Goal: Check status

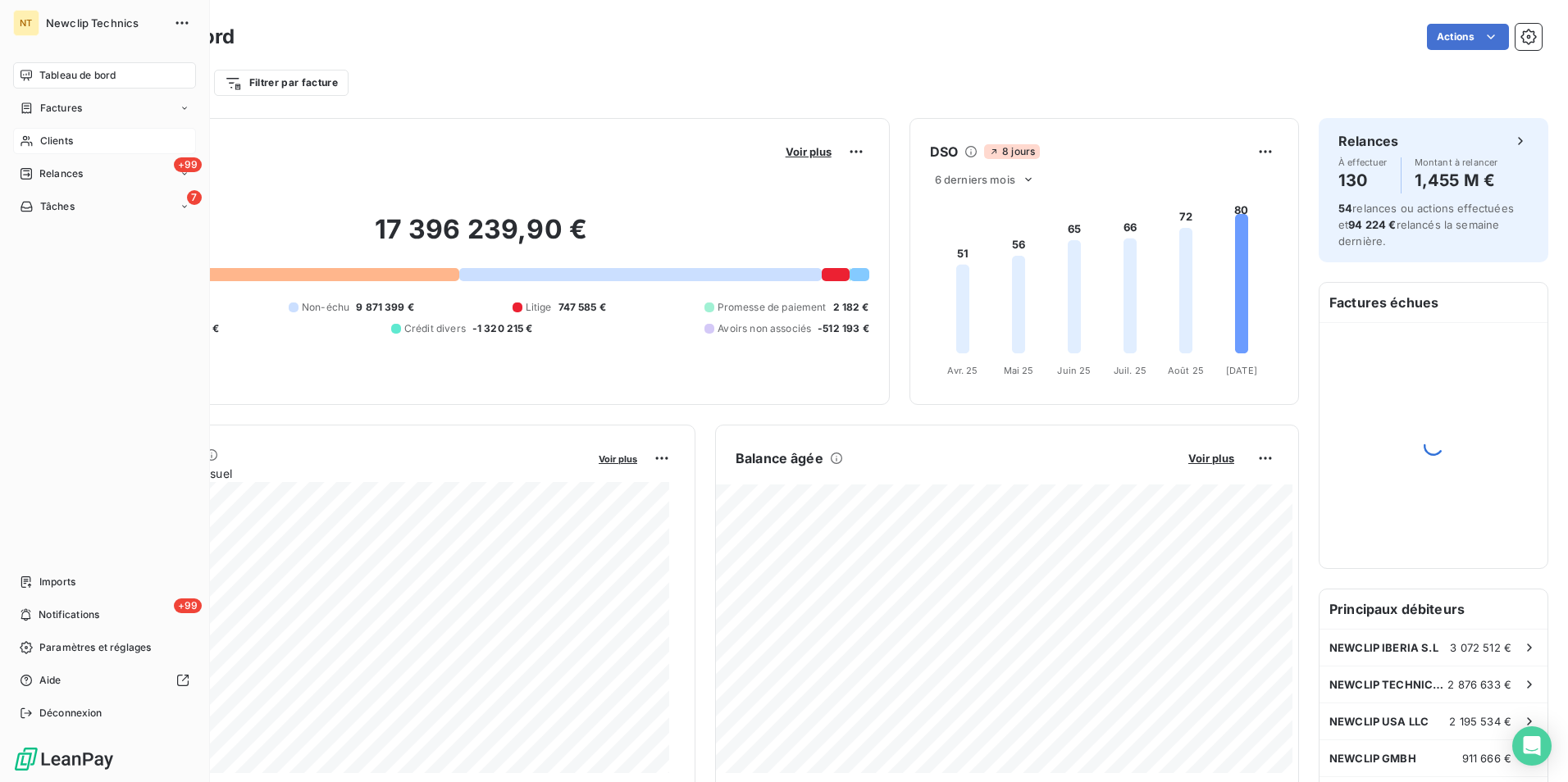
click at [78, 140] on div "Clients" at bounding box center [104, 141] width 183 height 26
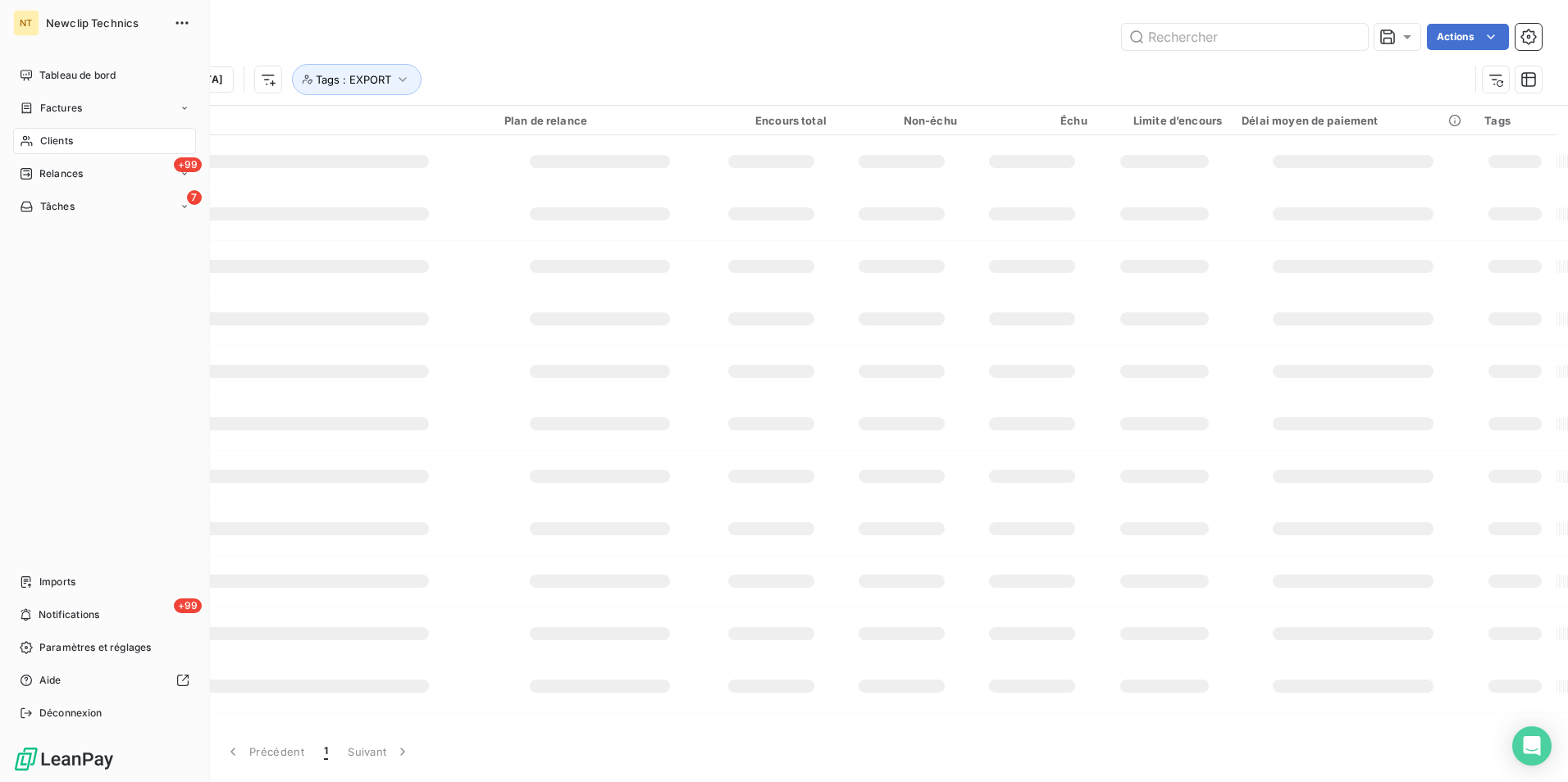
click at [78, 140] on div "Clients" at bounding box center [104, 141] width 183 height 26
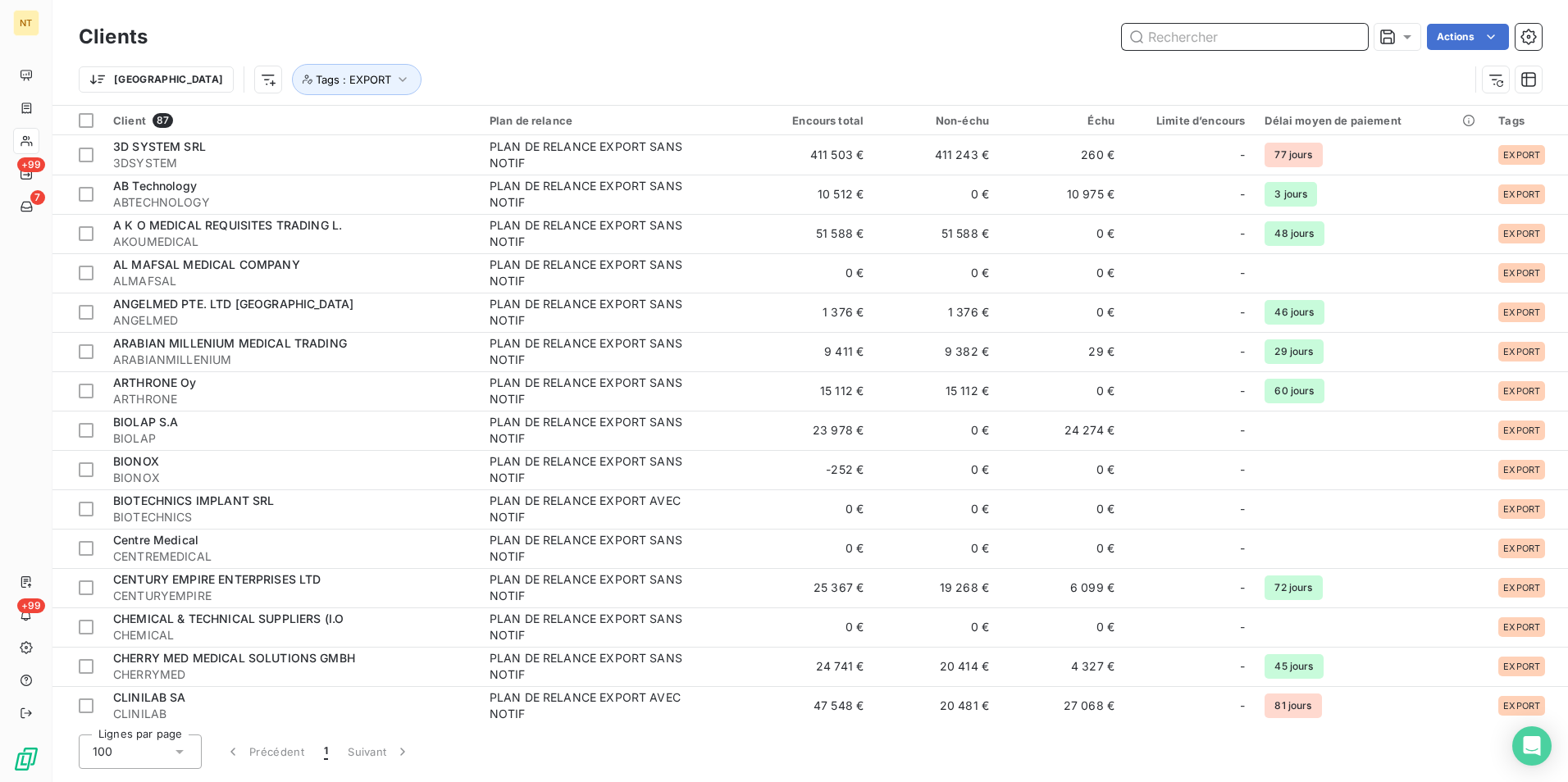
click at [1179, 40] on input "text" at bounding box center [1245, 37] width 246 height 26
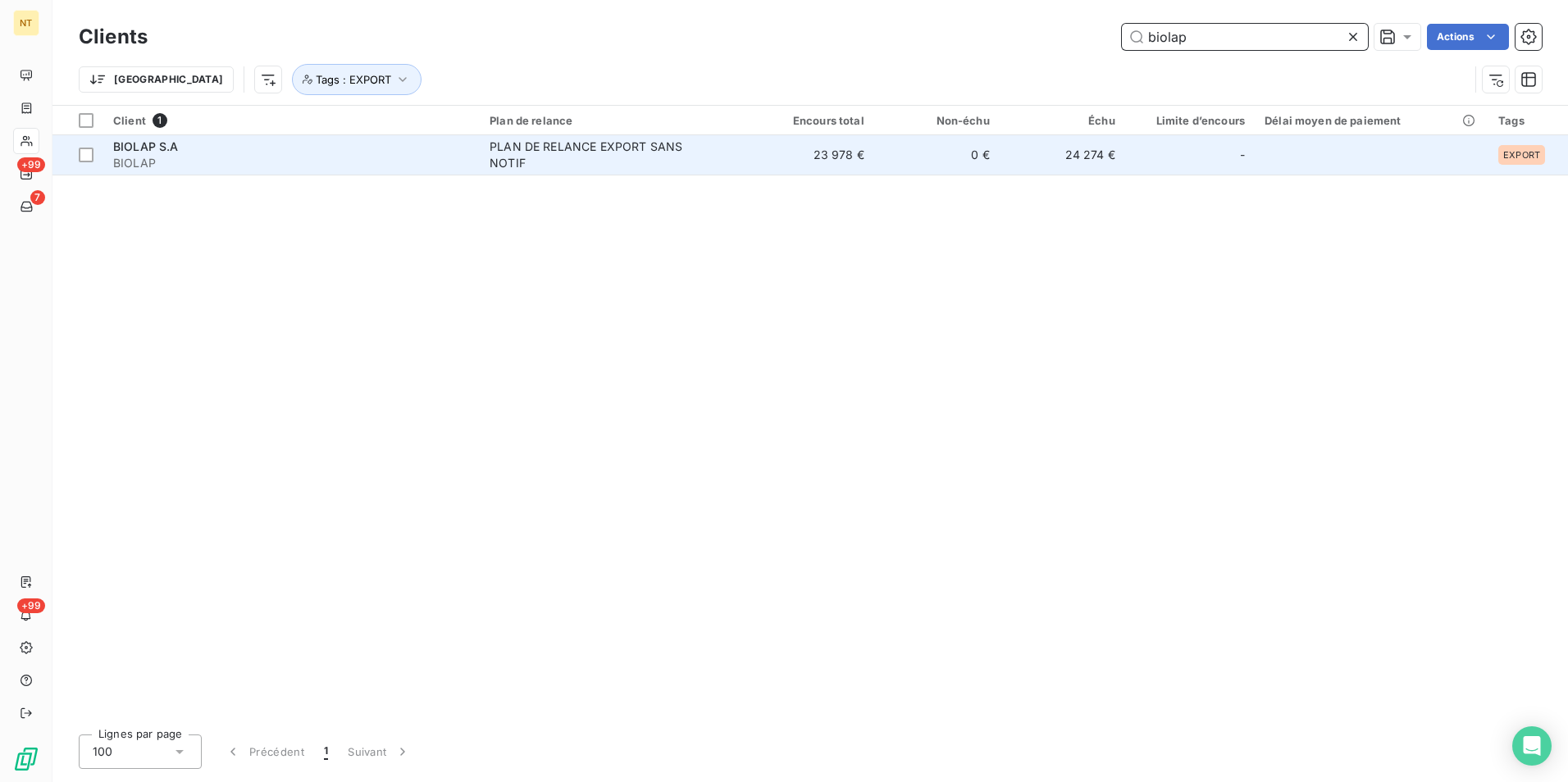
type input "biolap"
click at [834, 165] on td "23 978 €" at bounding box center [811, 155] width 125 height 40
